Goal: Task Accomplishment & Management: Use online tool/utility

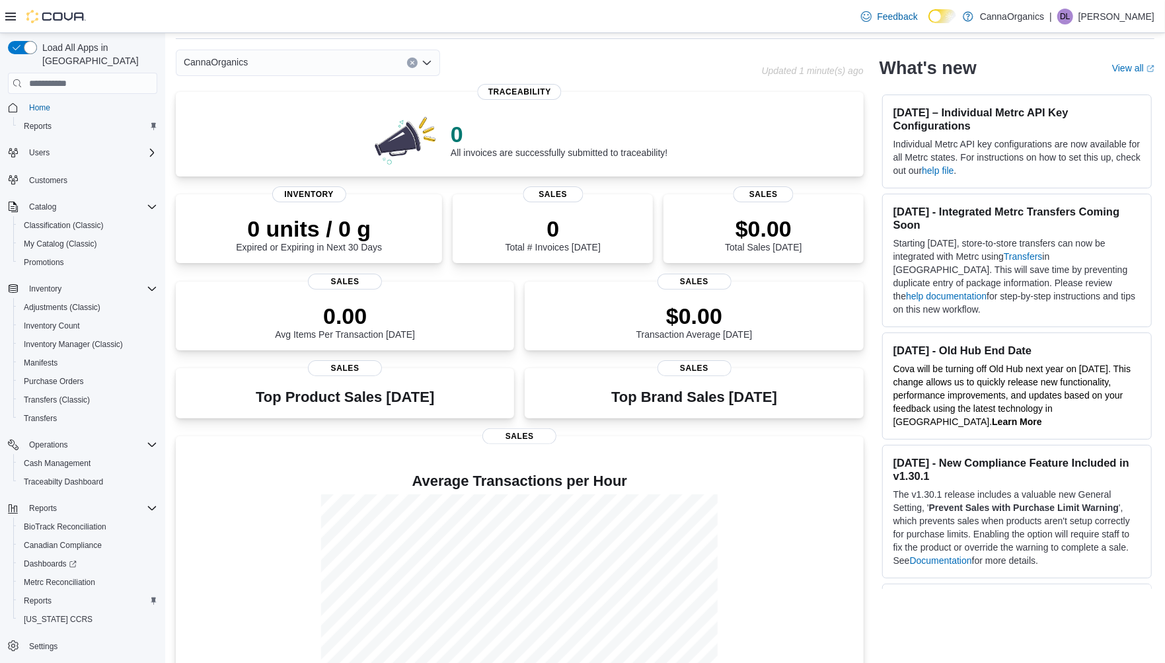
scroll to position [73, 0]
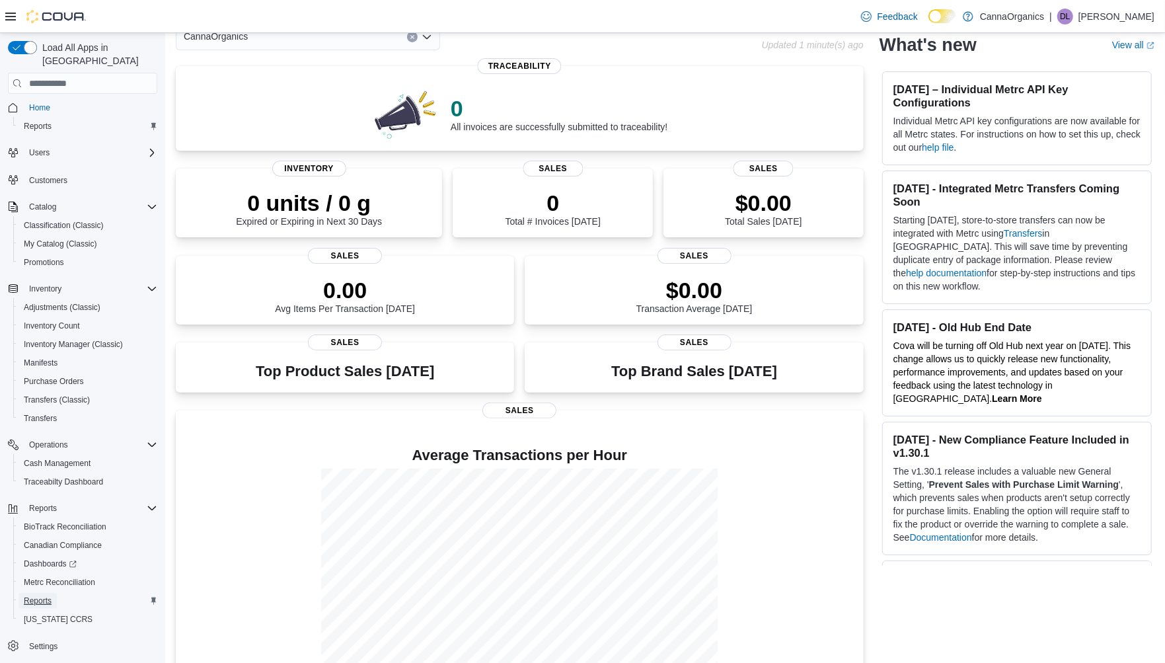
click at [40, 595] on span "Reports" at bounding box center [38, 600] width 28 height 11
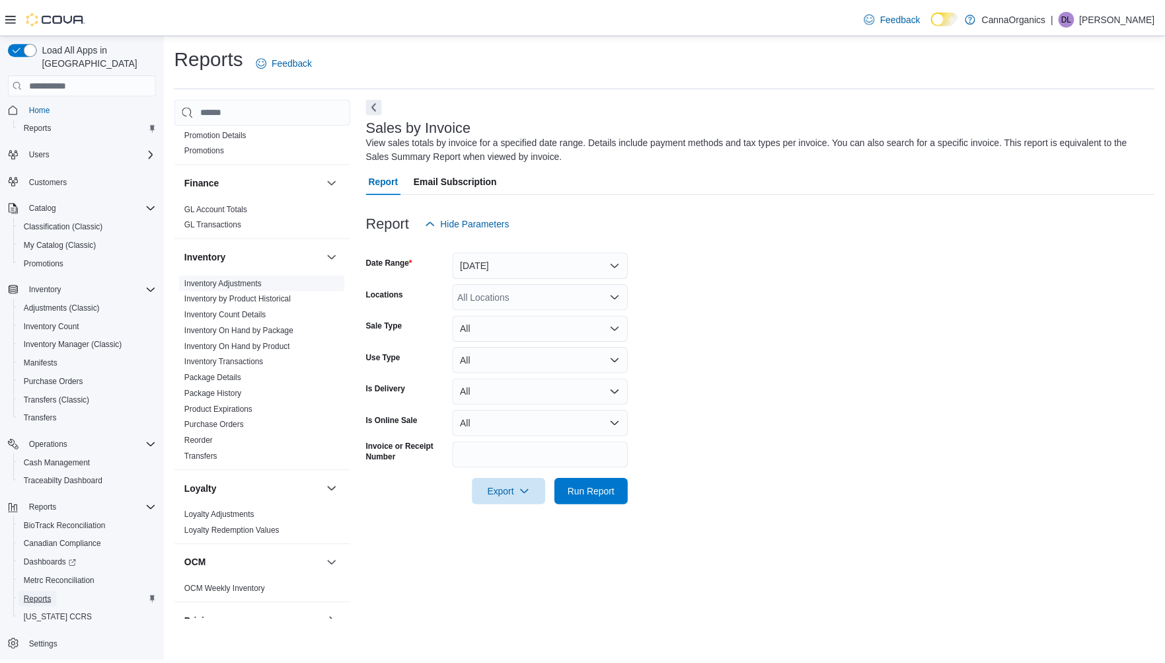
scroll to position [293, 0]
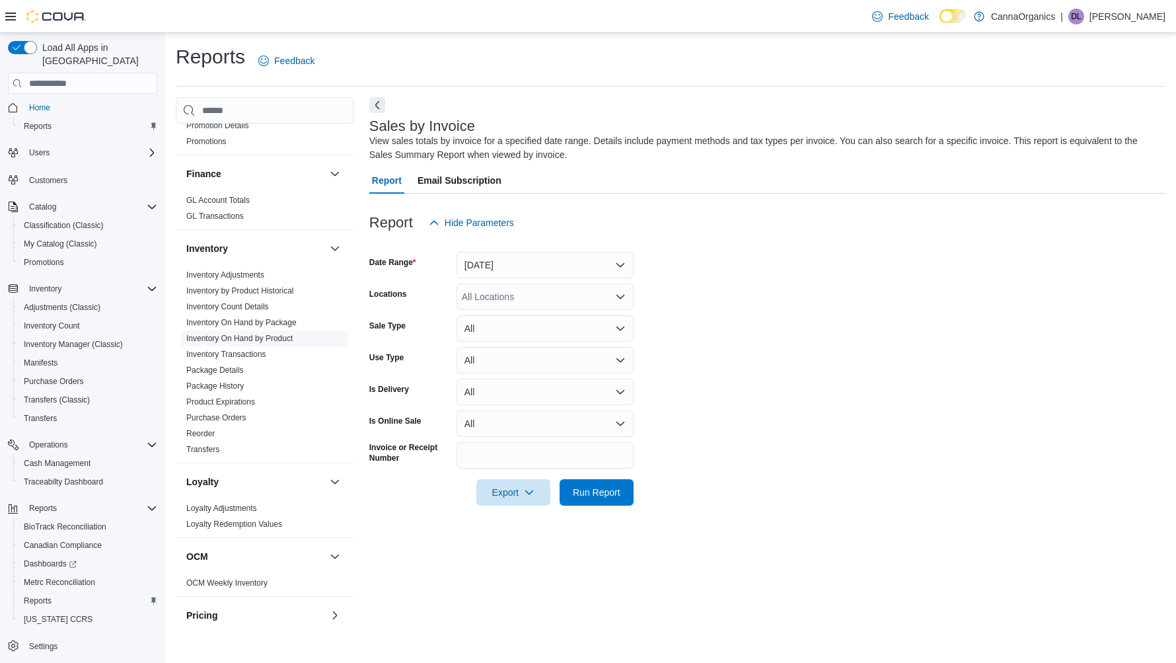
click at [246, 337] on link "Inventory On Hand by Product" at bounding box center [239, 338] width 106 height 9
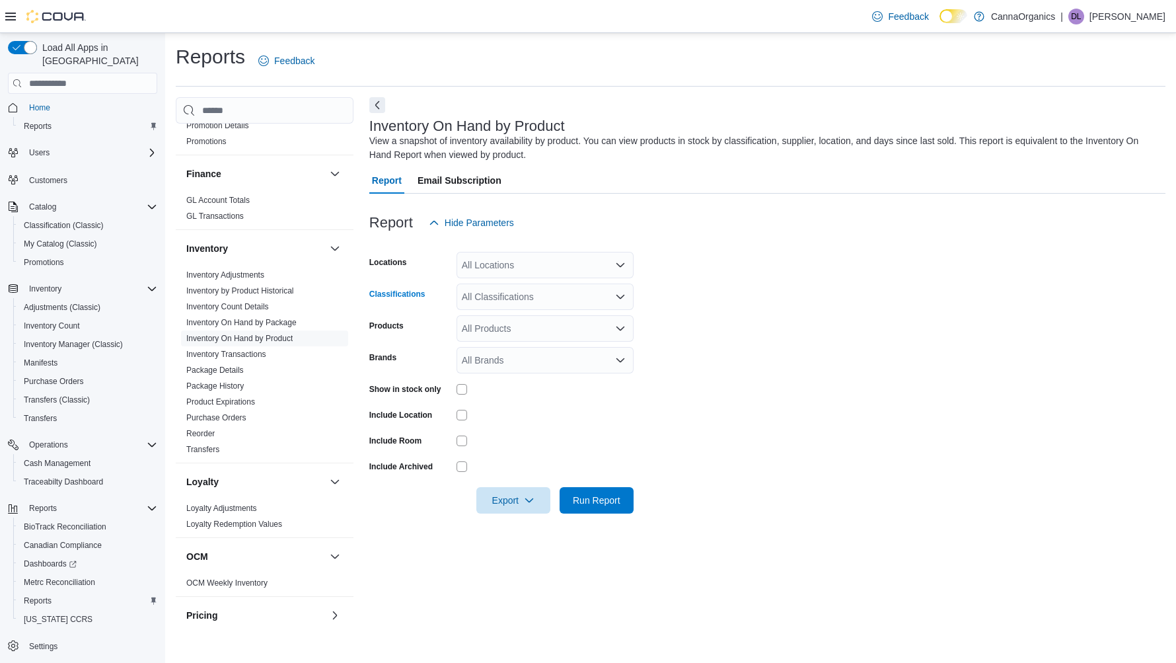
click at [509, 297] on div "All Classifications" at bounding box center [545, 297] width 177 height 26
click at [498, 337] on span "Flower" at bounding box center [499, 338] width 28 height 13
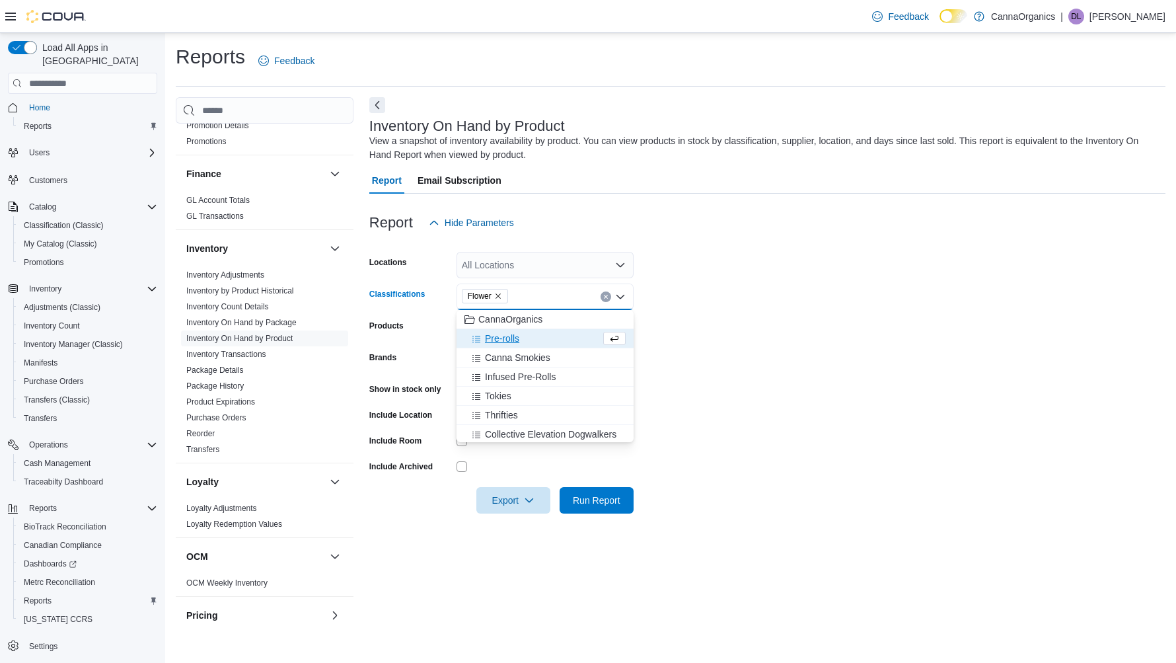
click at [498, 337] on span "Pre-rolls" at bounding box center [502, 338] width 34 height 13
click at [499, 336] on span "Canna Smokies" at bounding box center [517, 338] width 65 height 13
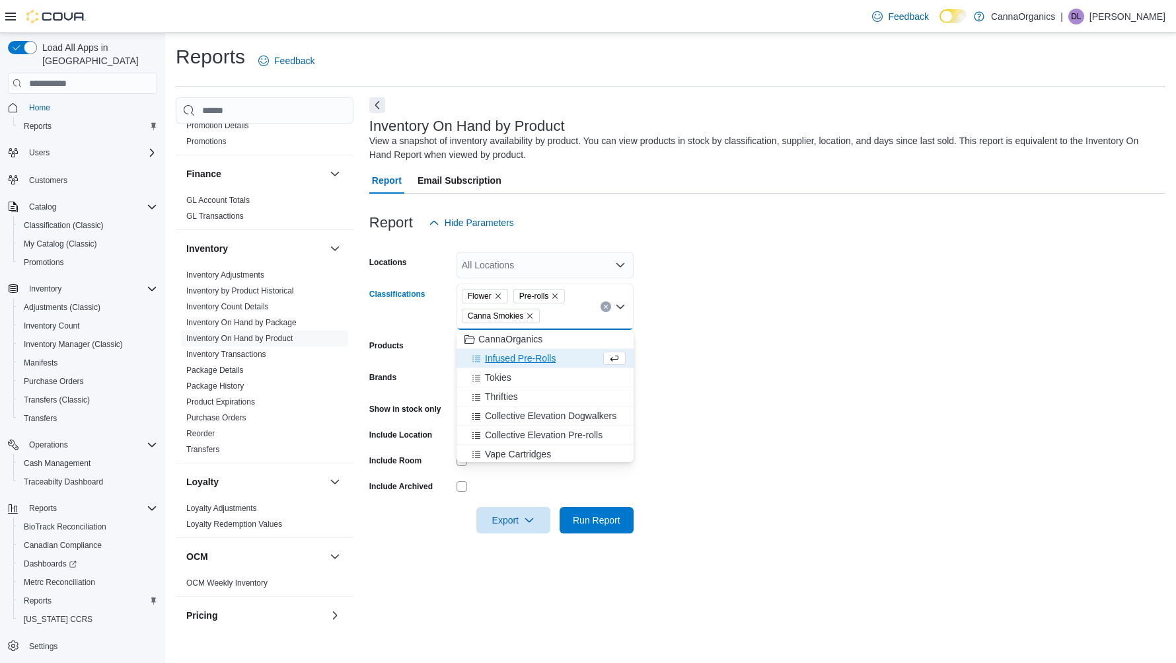
click at [506, 354] on span "Infused Pre-Rolls" at bounding box center [520, 358] width 71 height 13
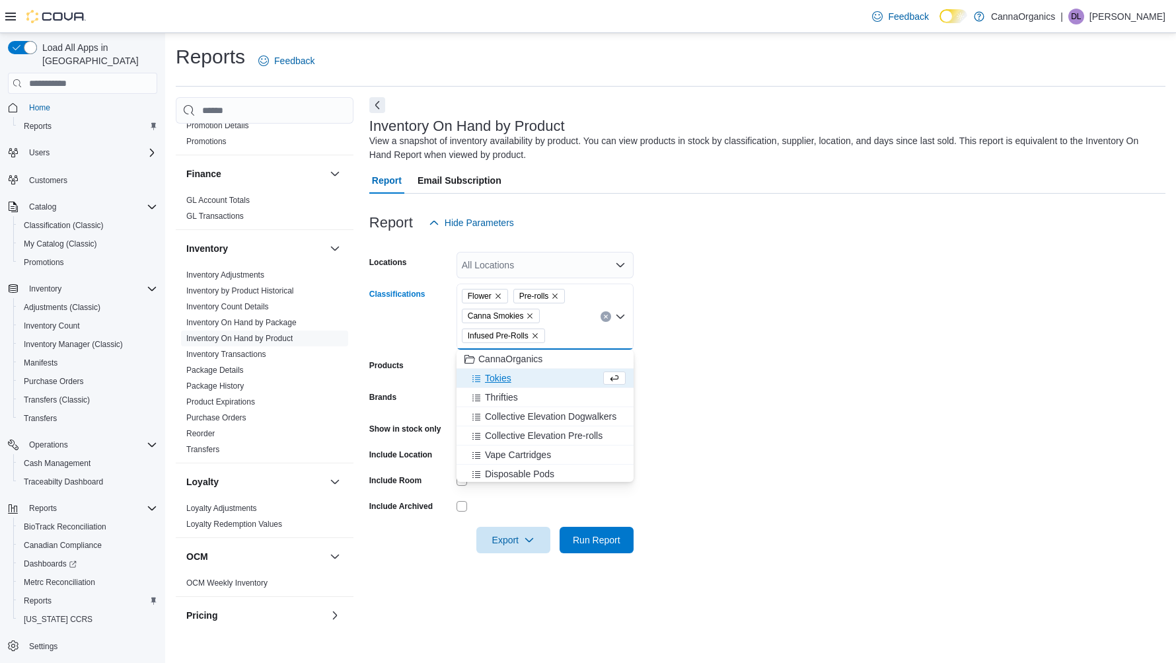
click at [506, 373] on span "Tokies" at bounding box center [498, 377] width 26 height 13
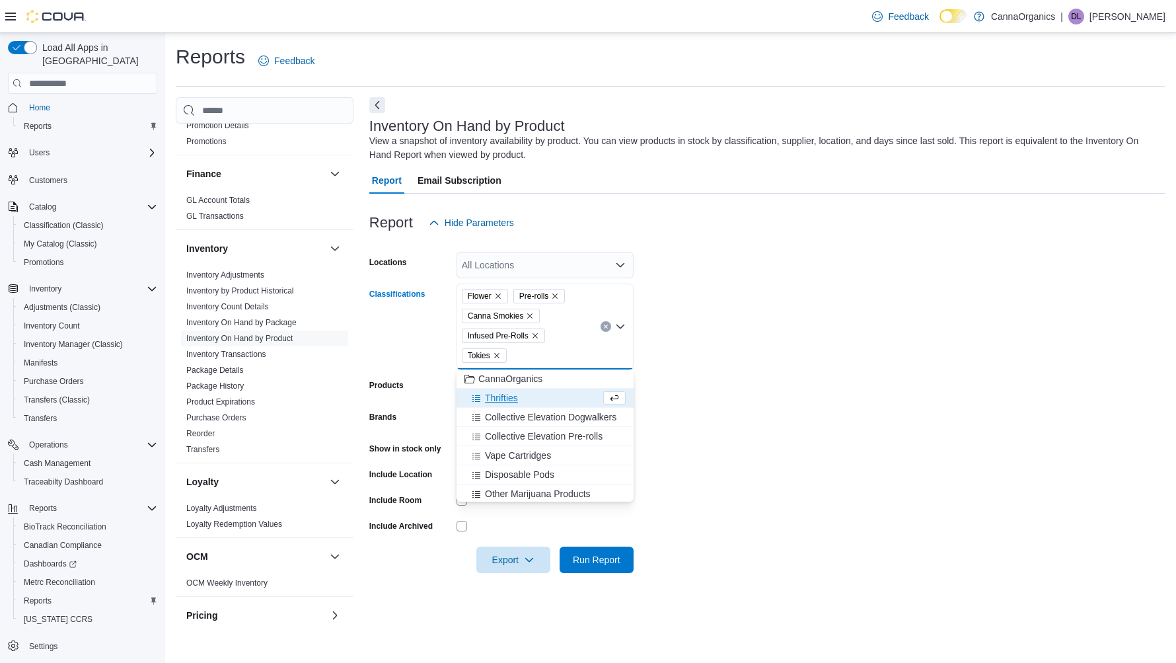
click at [507, 395] on span "Thrifties" at bounding box center [501, 397] width 33 height 13
click at [518, 398] on span "Collective Elevation Dogwalkers" at bounding box center [551, 397] width 132 height 13
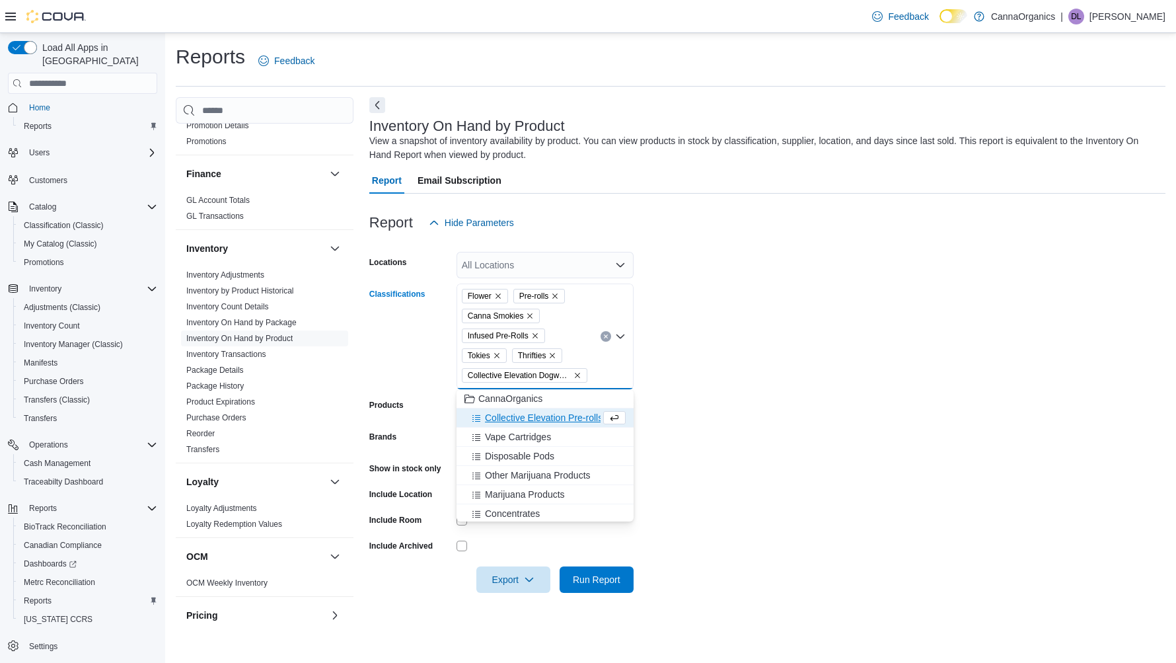
click at [521, 414] on span "Collective Elevation Pre-rolls" at bounding box center [544, 417] width 118 height 13
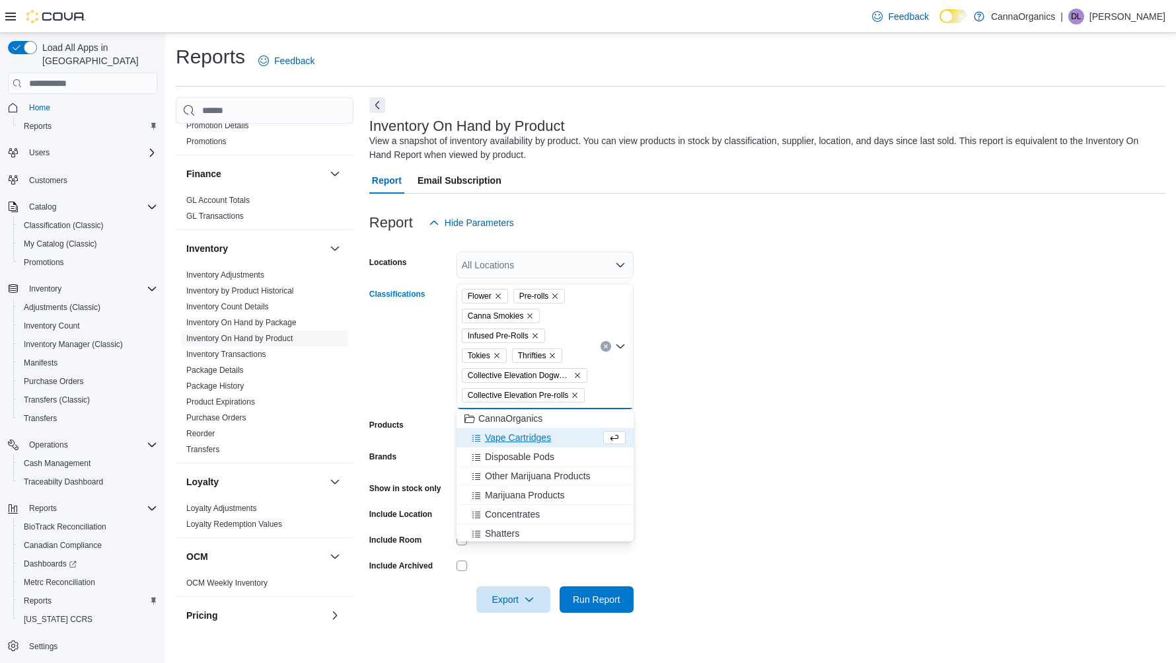
click at [527, 439] on span "Vape Cartridges" at bounding box center [518, 437] width 66 height 13
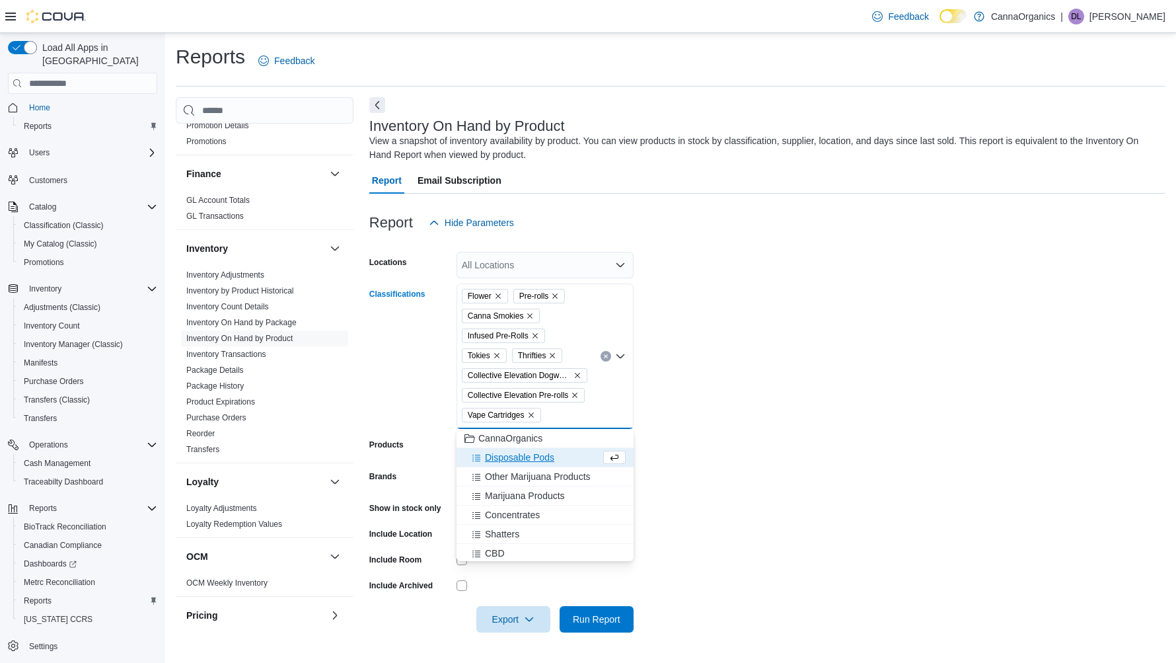
click at [529, 457] on span "Disposable Pods" at bounding box center [519, 457] width 69 height 13
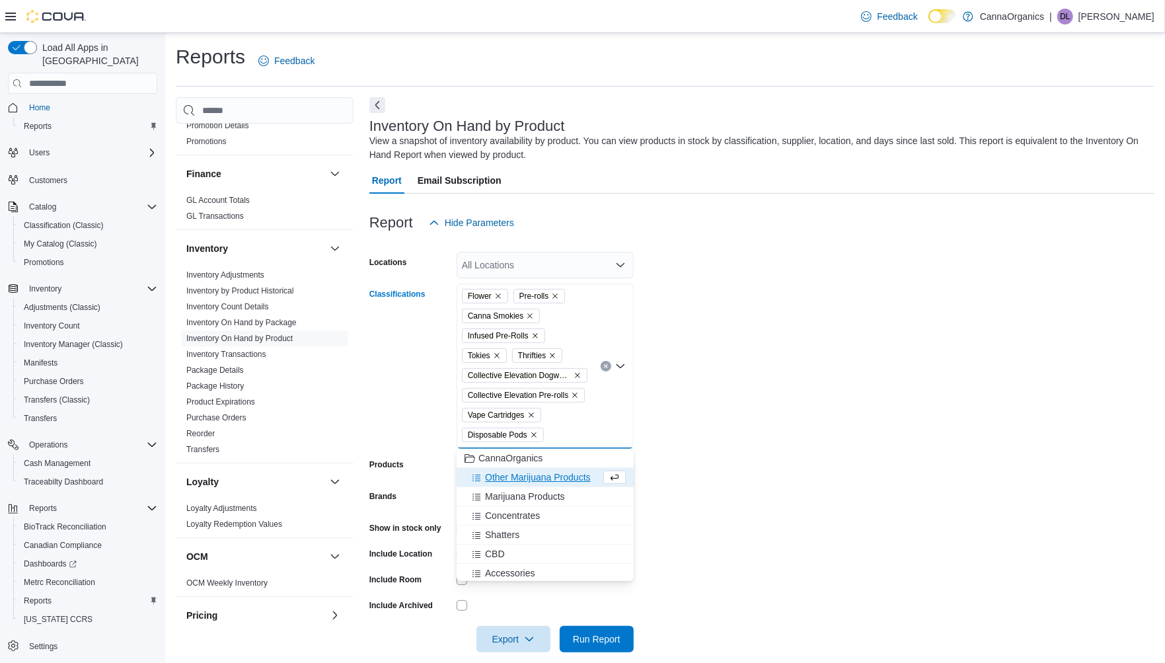
click at [531, 478] on span "Other Marijuana Products" at bounding box center [538, 477] width 106 height 13
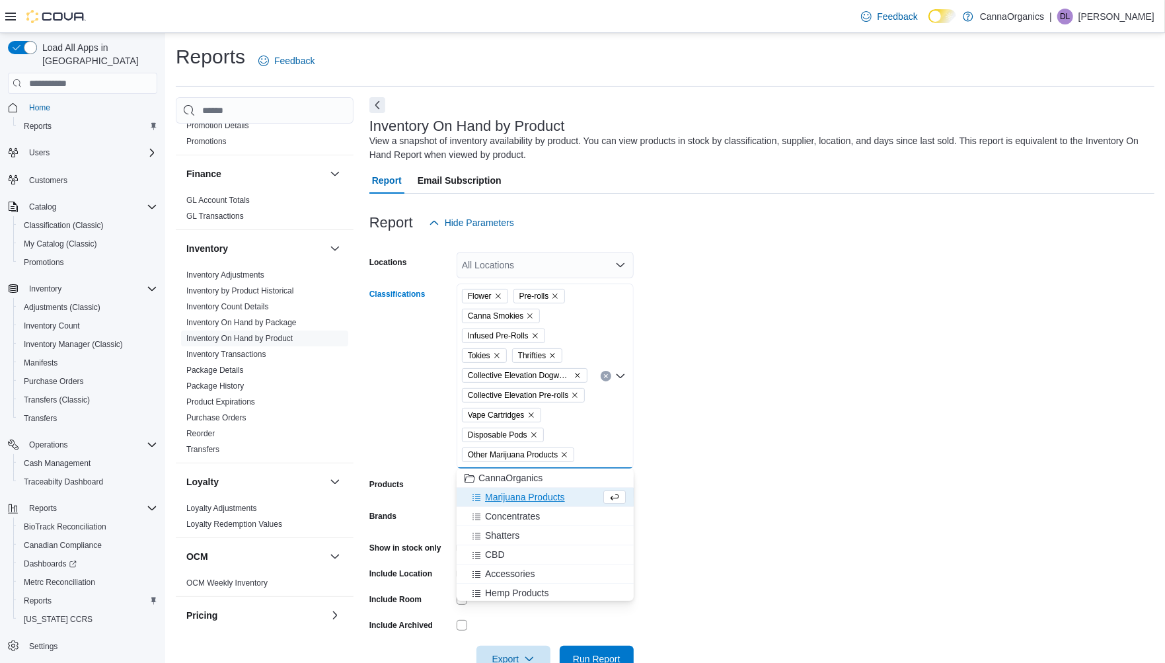
click at [532, 497] on span "Marijuana Products" at bounding box center [525, 496] width 80 height 13
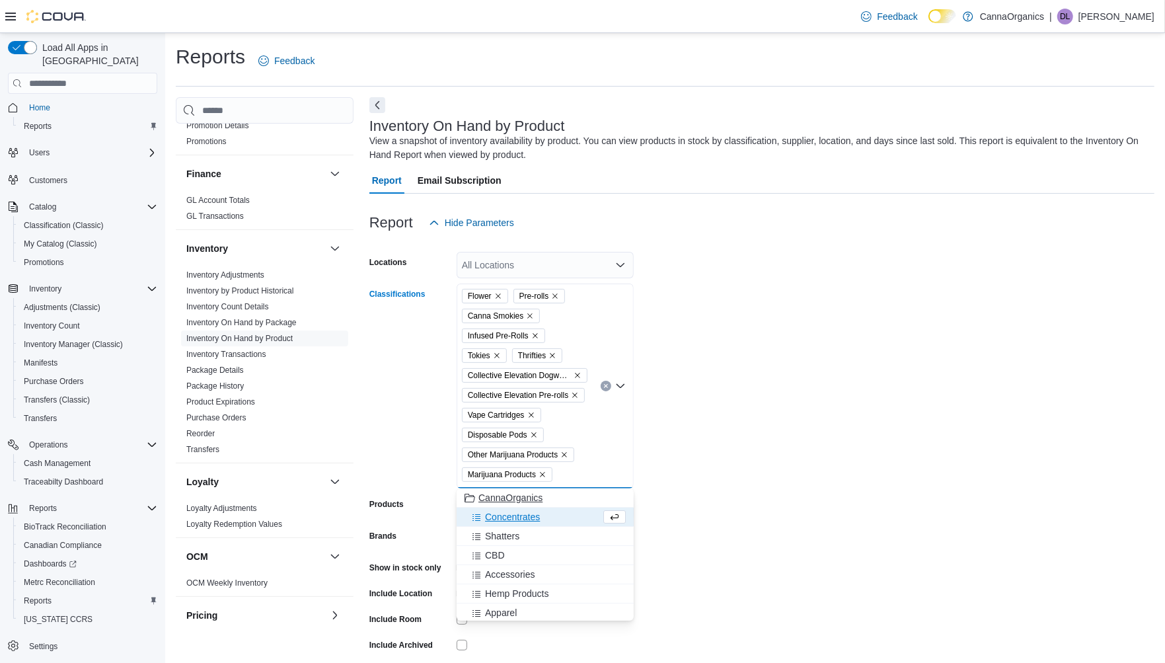
click at [527, 514] on span "Concentrates" at bounding box center [512, 516] width 55 height 13
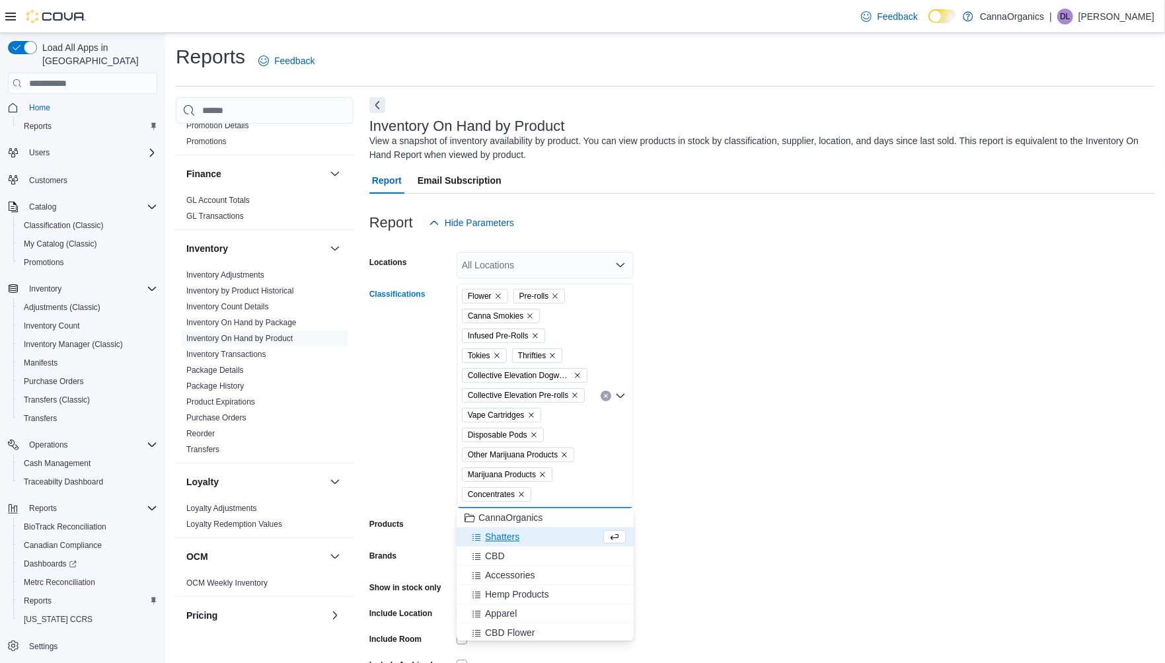
click at [509, 533] on span "Shatters" at bounding box center [502, 536] width 34 height 13
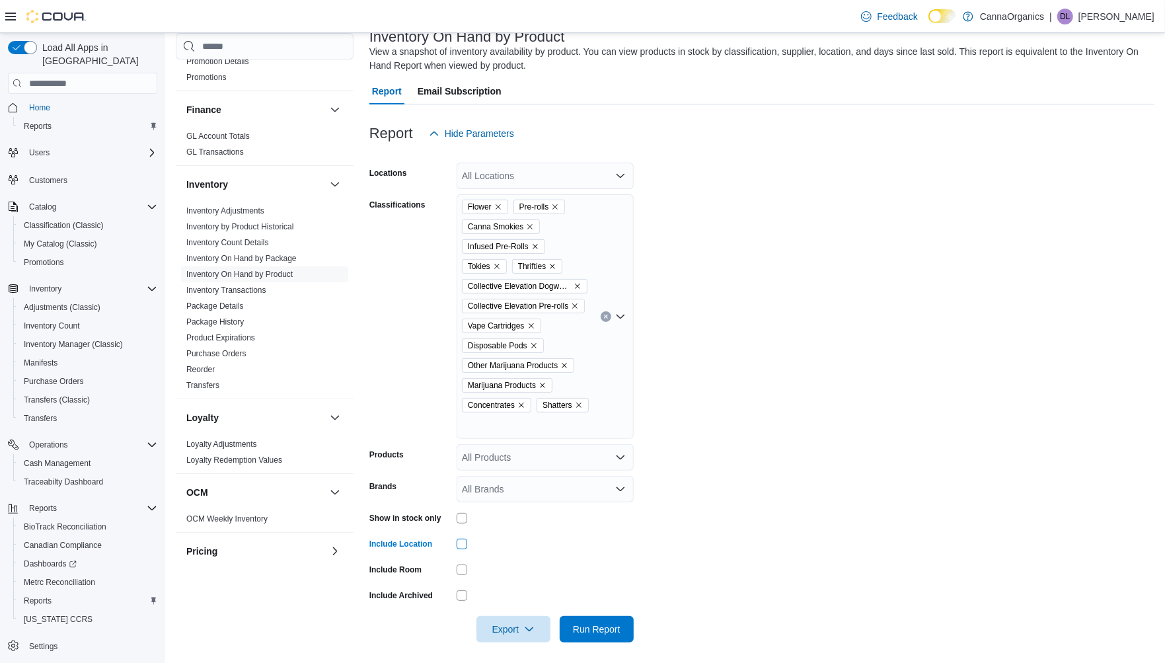
scroll to position [95, 0]
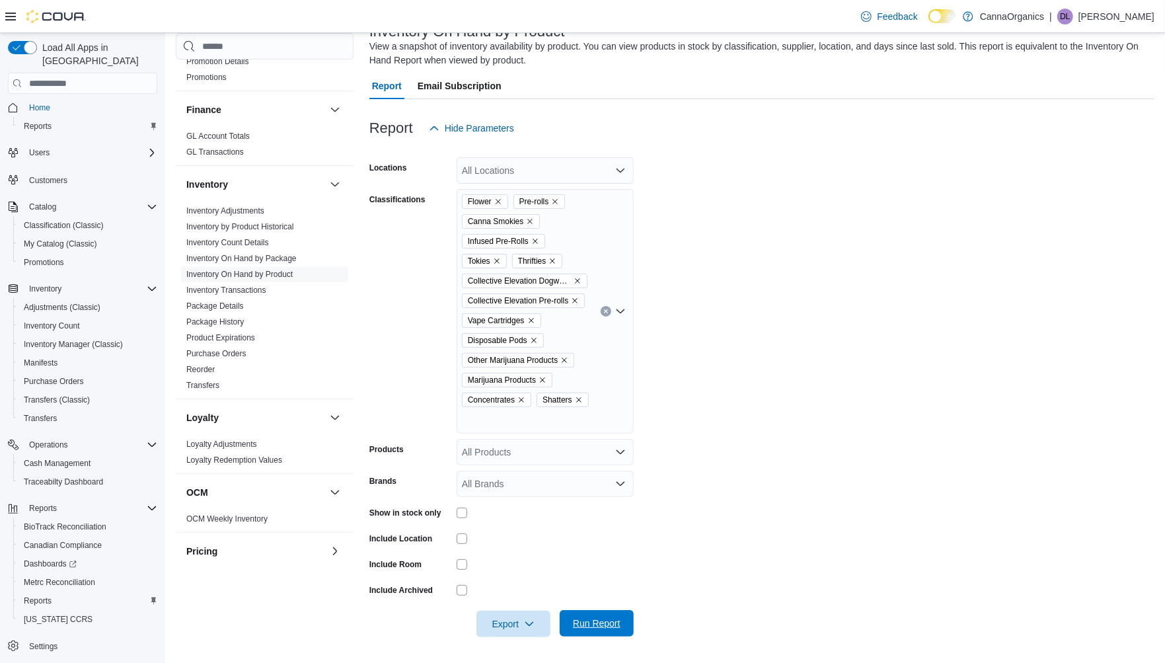
click at [589, 623] on span "Run Report" at bounding box center [597, 623] width 48 height 13
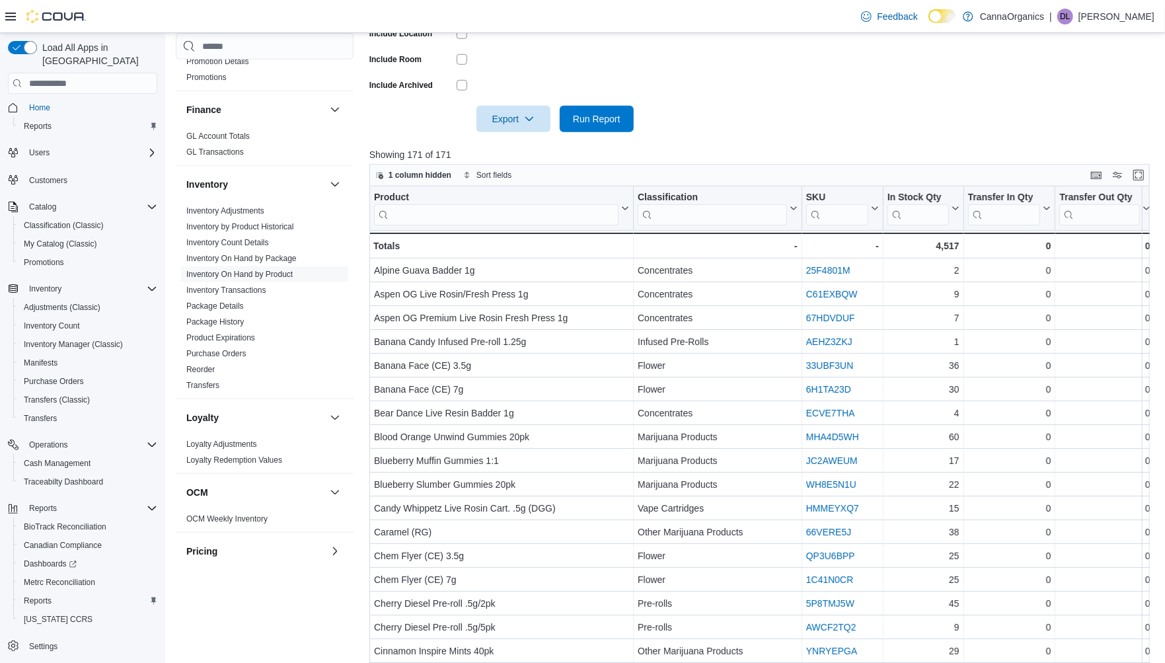
scroll to position [641, 0]
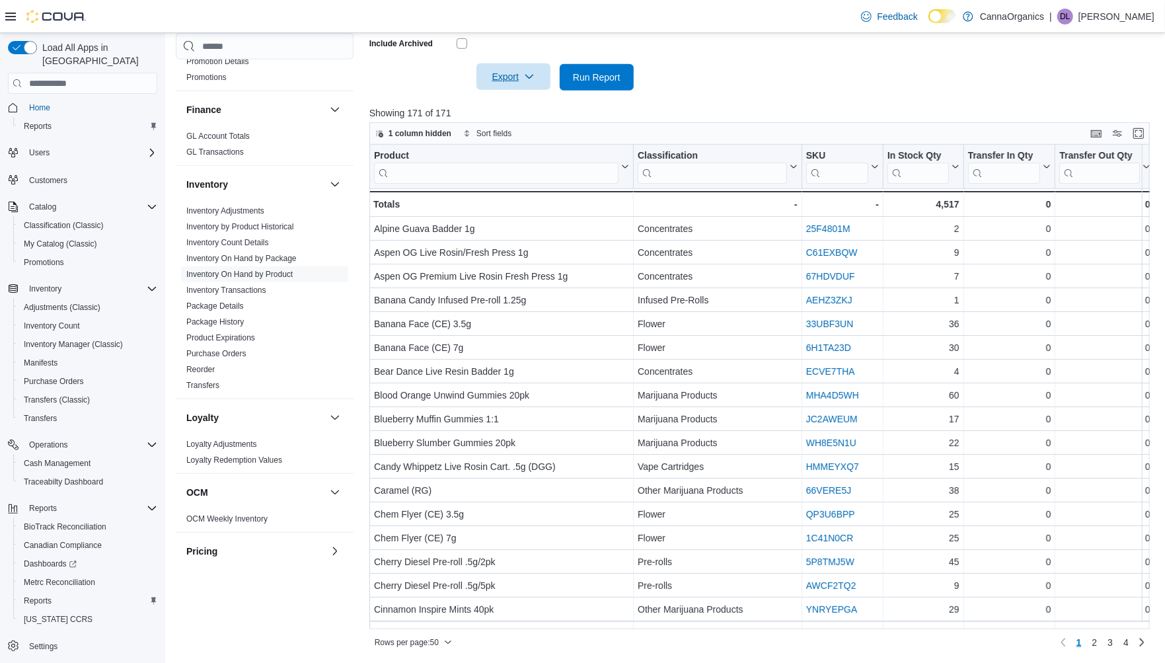
click at [516, 77] on span "Export" at bounding box center [513, 76] width 58 height 26
click at [515, 106] on span "Export to Excel" at bounding box center [515, 103] width 59 height 11
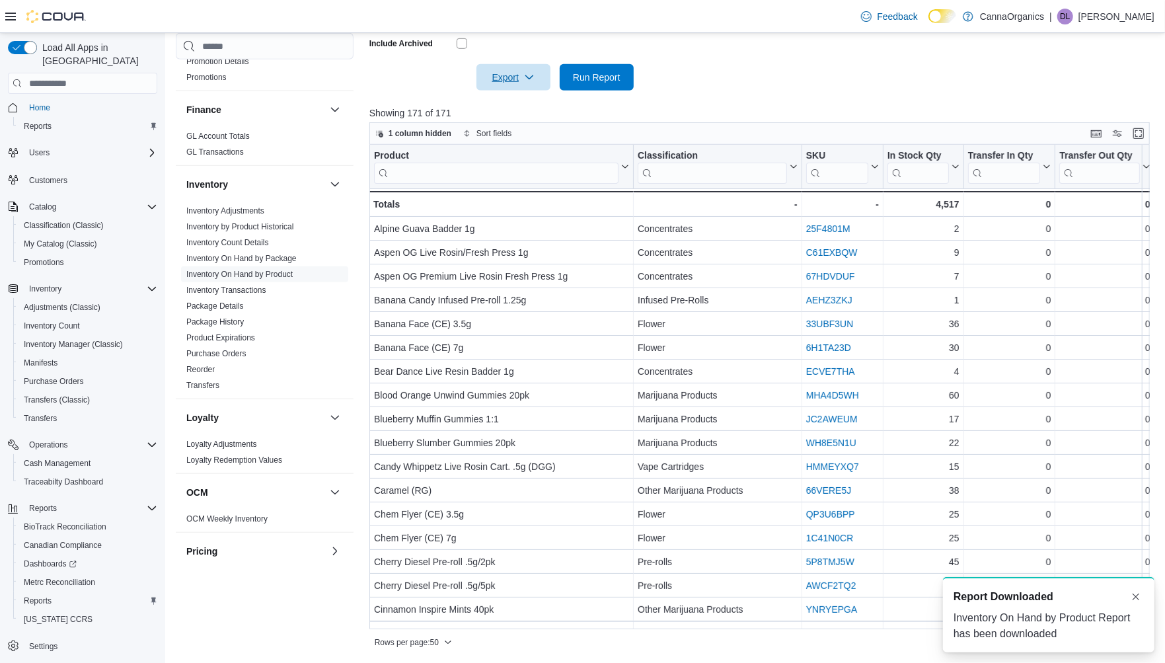
scroll to position [0, 0]
